Goal: Information Seeking & Learning: Check status

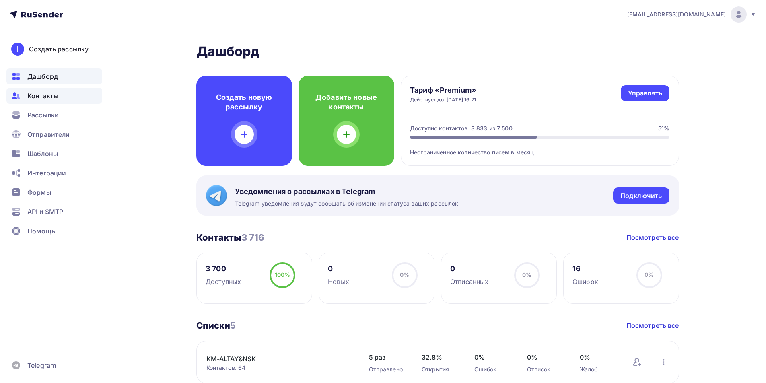
click at [53, 98] on span "Контакты" at bounding box center [42, 96] width 31 height 10
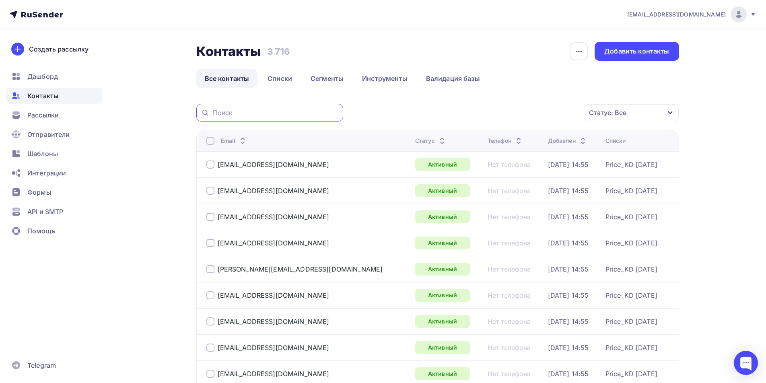
click at [258, 113] on input "text" at bounding box center [276, 112] width 126 height 9
type input "koba"
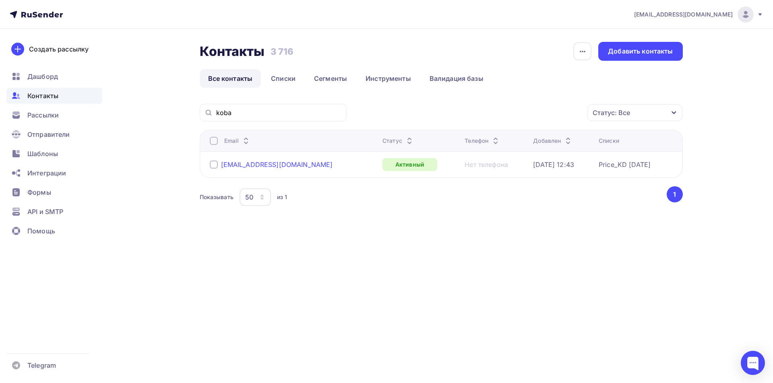
click at [243, 164] on div "[EMAIL_ADDRESS][DOMAIN_NAME]" at bounding box center [277, 165] width 112 height 8
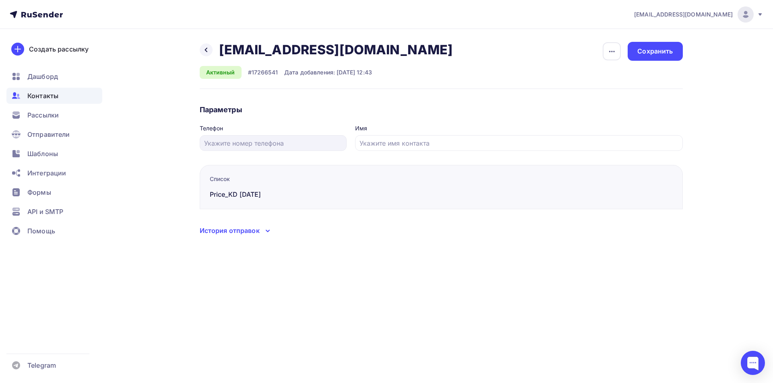
click at [259, 233] on div "История отправок" at bounding box center [230, 231] width 60 height 10
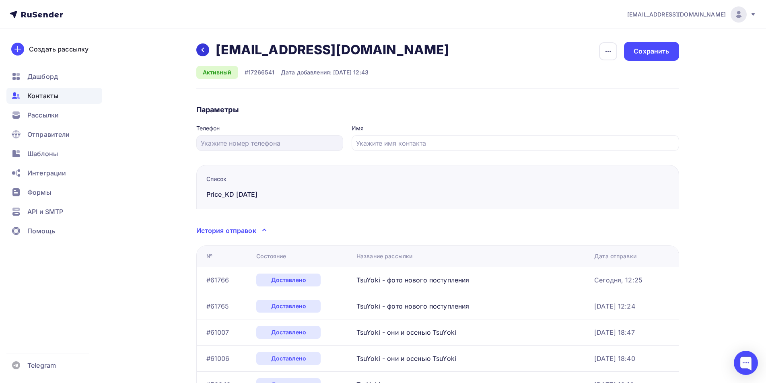
click at [202, 49] on icon at bounding box center [203, 50] width 6 height 6
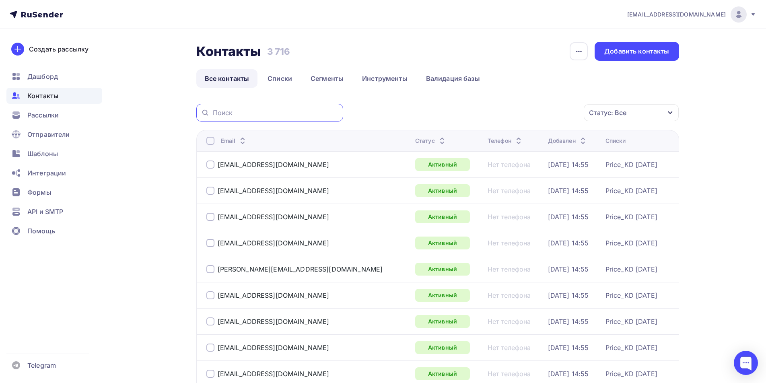
click at [244, 116] on input "text" at bounding box center [276, 112] width 126 height 9
type input "frol"
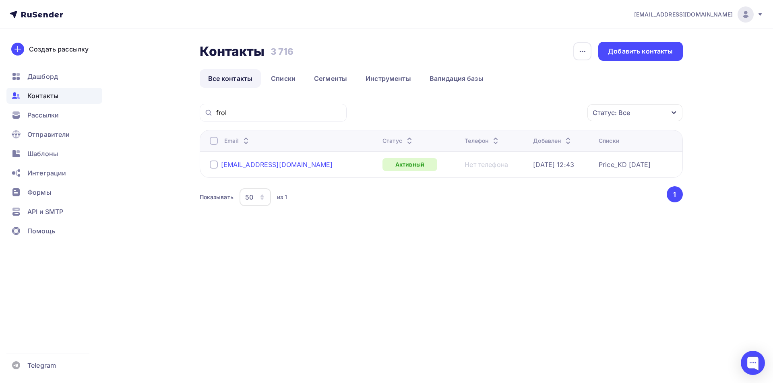
click at [260, 165] on div "[EMAIL_ADDRESS][DOMAIN_NAME]" at bounding box center [277, 165] width 112 height 8
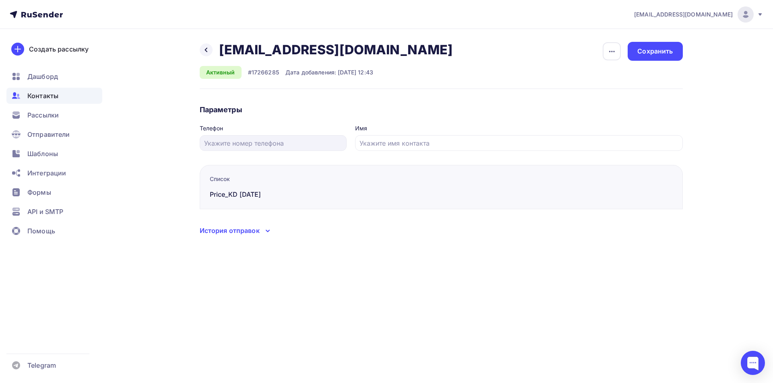
click at [248, 234] on div "История отправок" at bounding box center [230, 231] width 60 height 10
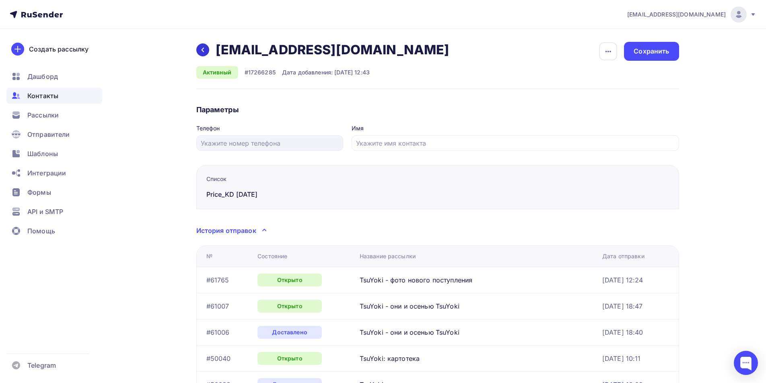
click at [200, 47] on icon at bounding box center [203, 50] width 6 height 6
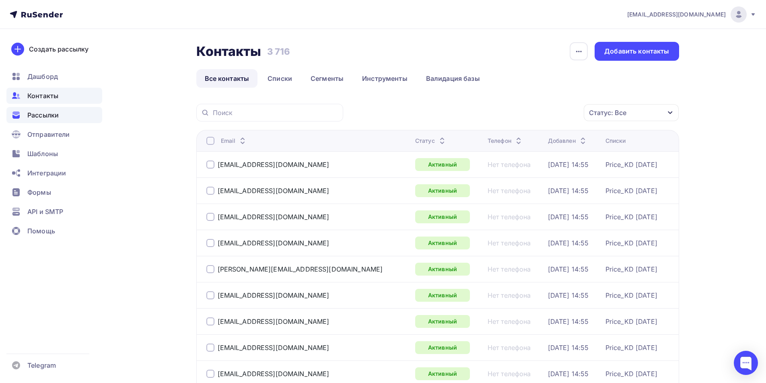
click at [43, 117] on span "Рассылки" at bounding box center [42, 115] width 31 height 10
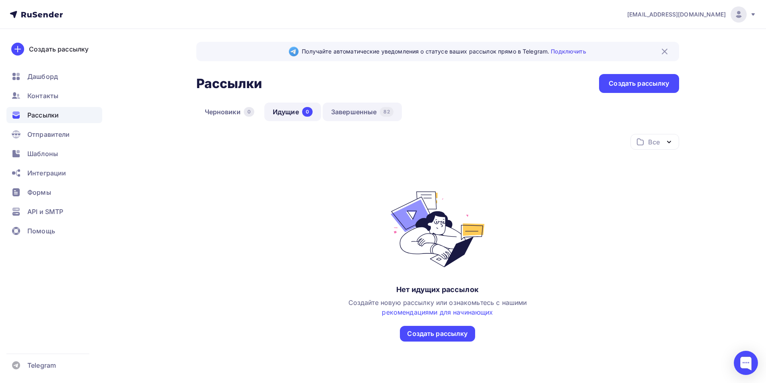
click at [341, 112] on link "Завершенные 82" at bounding box center [362, 112] width 79 height 19
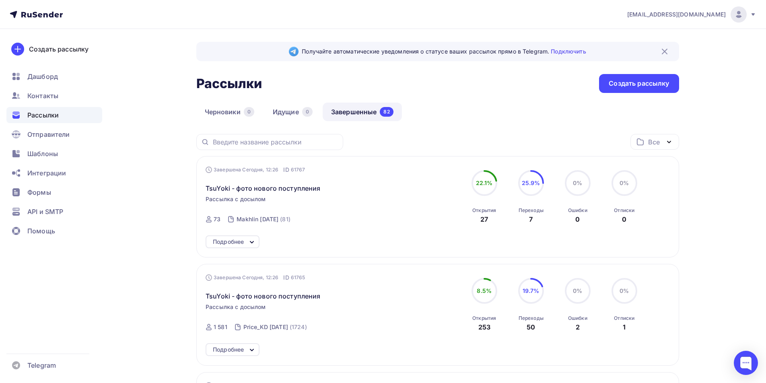
scroll to position [121, 0]
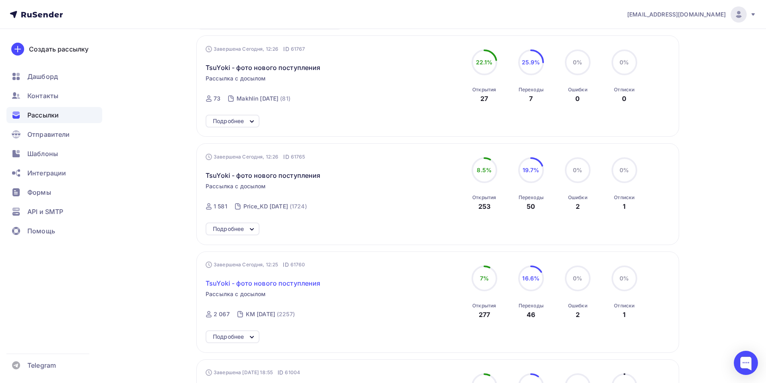
click at [278, 284] on span "TsuYoki - фото нового поступления" at bounding box center [263, 283] width 115 height 10
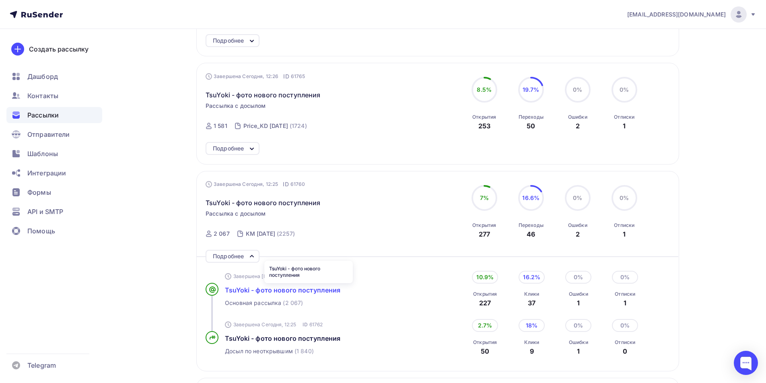
click at [273, 288] on span "TsuYoki - фото нового поступления" at bounding box center [283, 290] width 116 height 8
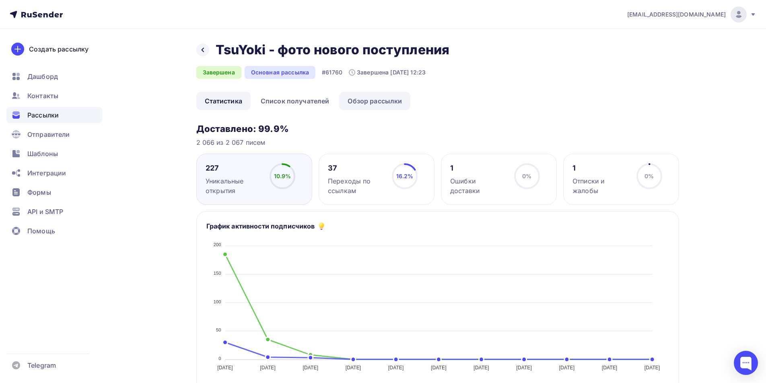
click at [370, 105] on link "Обзор рассылки" at bounding box center [374, 101] width 71 height 19
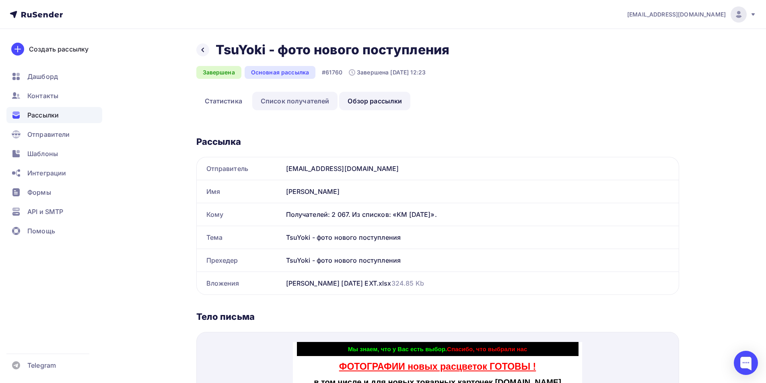
click at [301, 106] on link "Список получателей" at bounding box center [295, 101] width 86 height 19
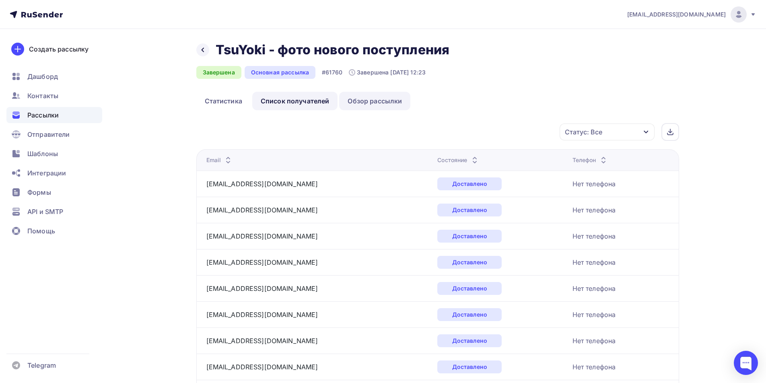
click at [366, 102] on link "Обзор рассылки" at bounding box center [374, 101] width 71 height 19
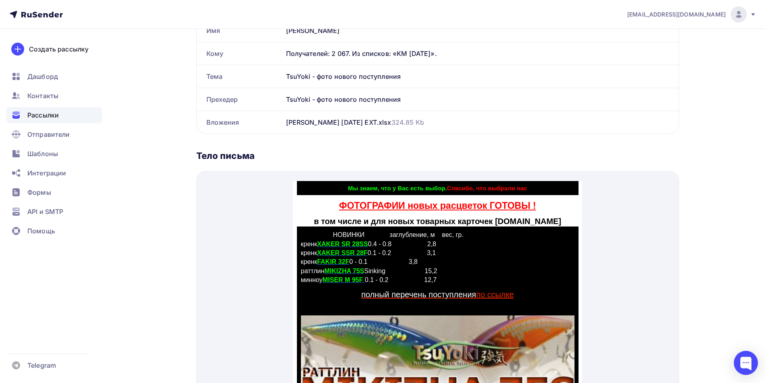
scroll to position [282, 0]
